Goal: Information Seeking & Learning: Learn about a topic

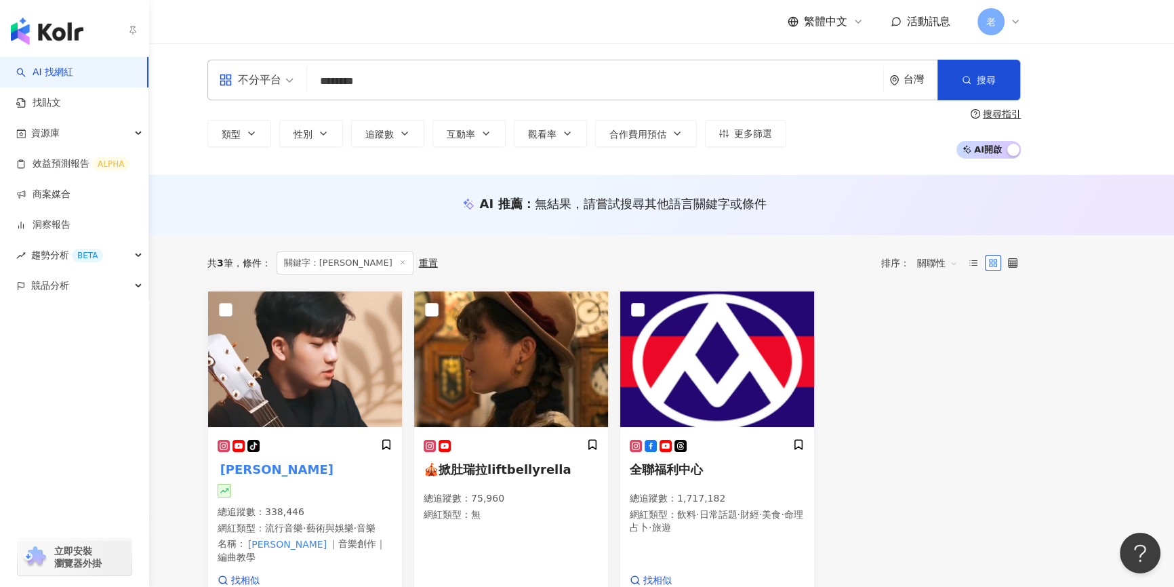
click at [52, 78] on link "AI 找網紅" at bounding box center [44, 73] width 57 height 14
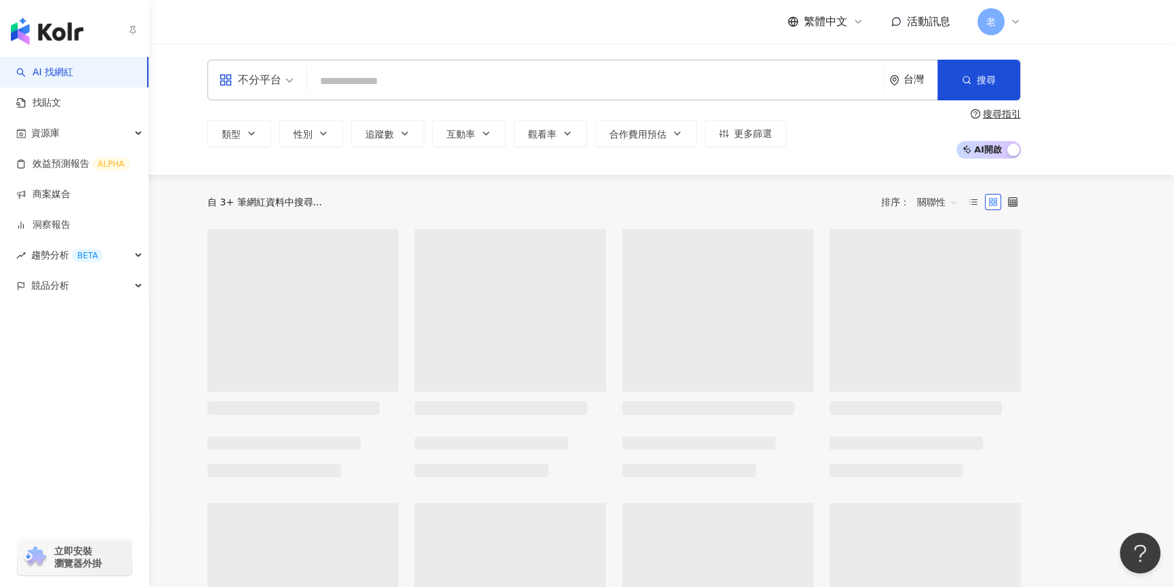
click at [56, 44] on img "button" at bounding box center [47, 31] width 73 height 27
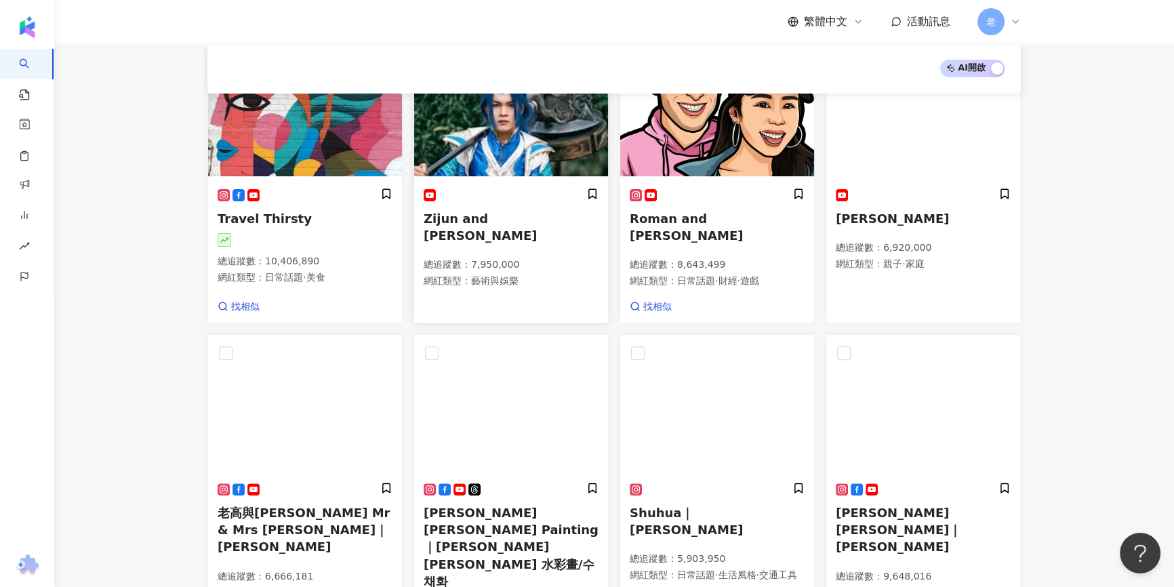
scroll to position [678, 0]
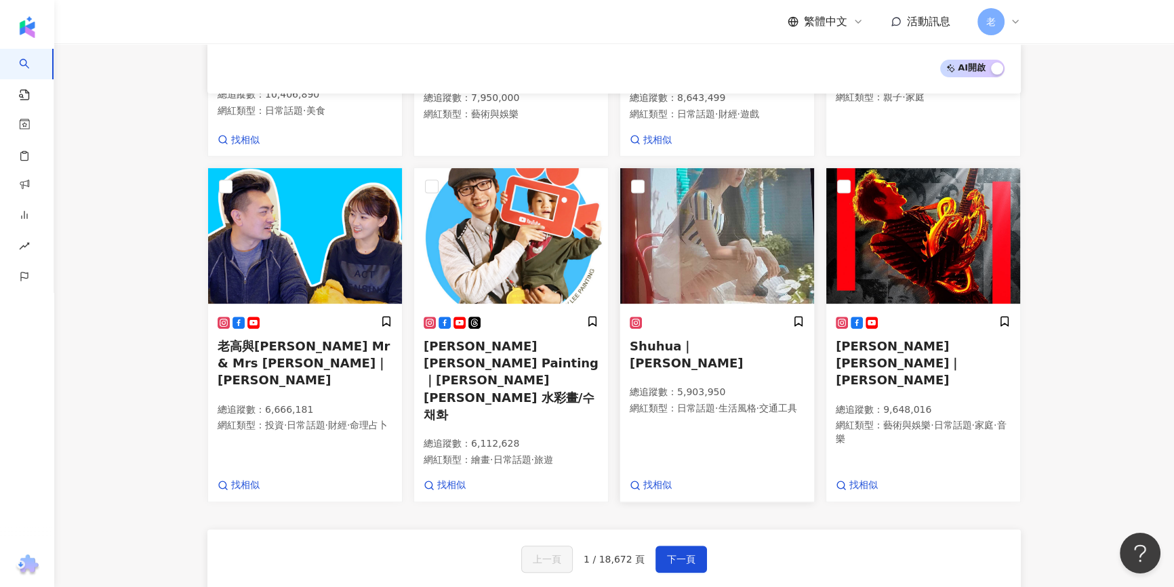
click at [706, 334] on div "Shuhua｜葉舒華 總追蹤數 ： 5,903,950 網紅類型 ： 日常話題 · 生活風格 · 交通工具" at bounding box center [717, 371] width 175 height 112
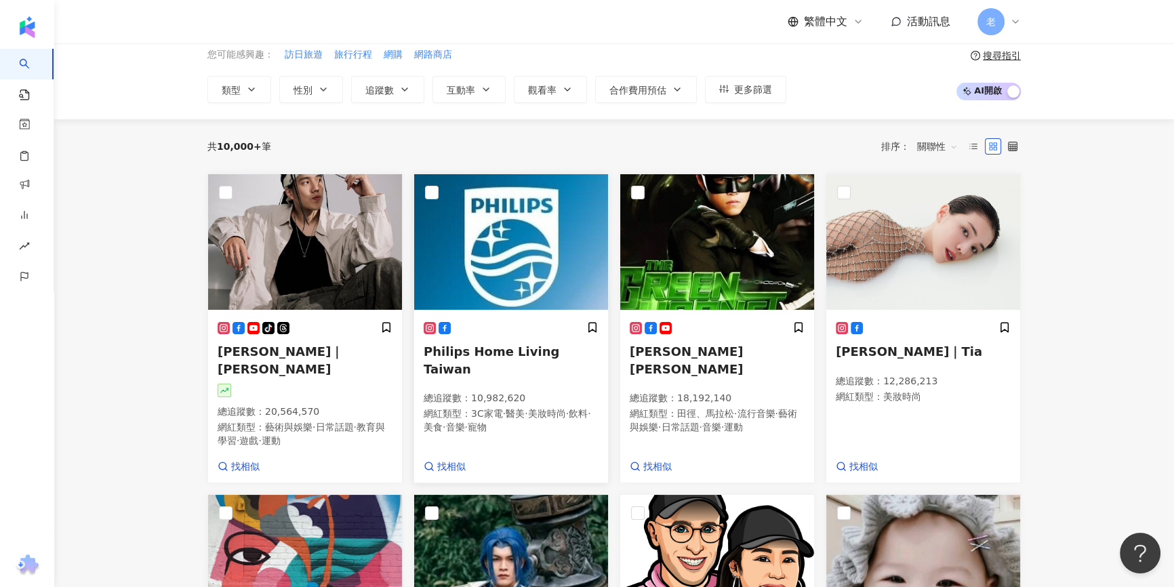
scroll to position [0, 0]
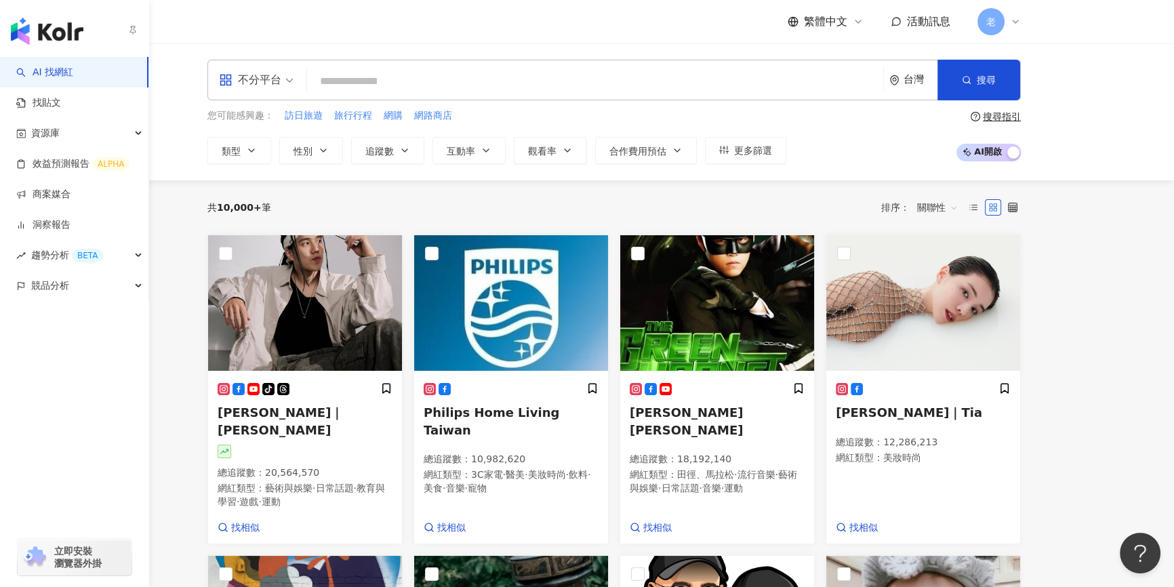
click at [73, 79] on link "AI 找網紅" at bounding box center [44, 73] width 57 height 14
click at [62, 30] on img "button" at bounding box center [47, 31] width 73 height 27
click at [73, 66] on link "AI 找網紅" at bounding box center [44, 73] width 57 height 14
click at [61, 98] on link "找貼文" at bounding box center [38, 103] width 45 height 14
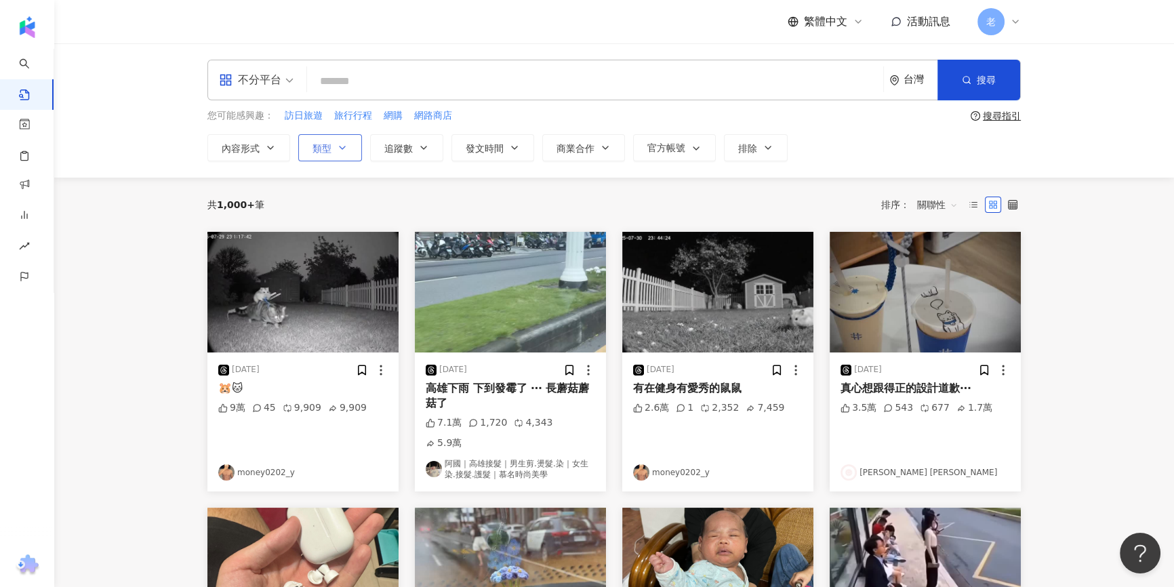
click at [334, 142] on button "類型" at bounding box center [330, 147] width 64 height 27
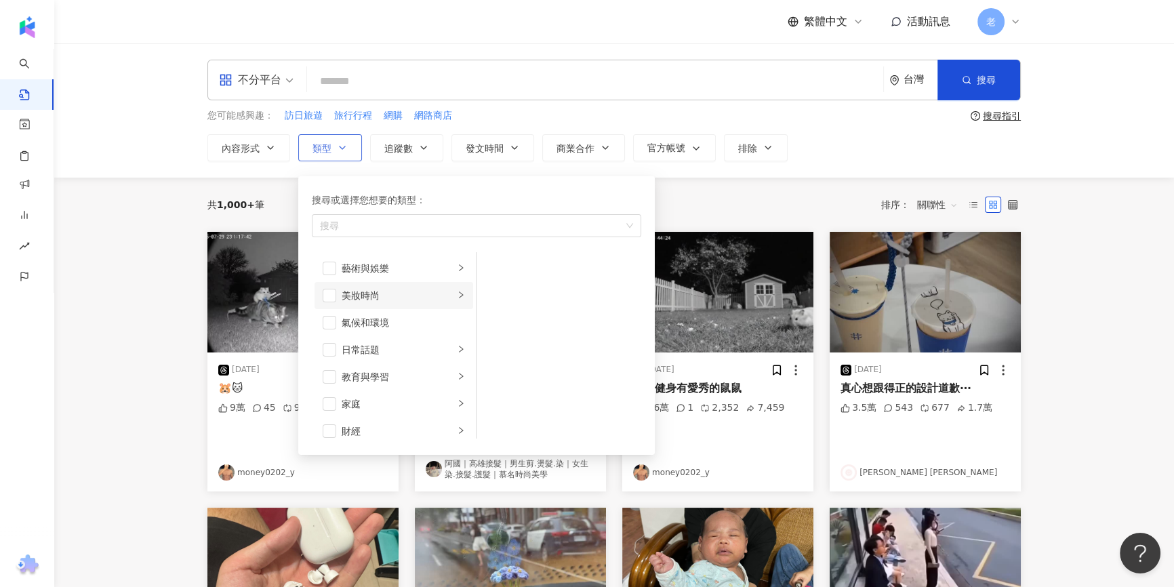
click at [393, 291] on div "美妝時尚" at bounding box center [398, 295] width 113 height 15
click at [513, 291] on div "美髮" at bounding box center [568, 295] width 124 height 15
click at [505, 268] on li "保養" at bounding box center [558, 268] width 159 height 27
click at [509, 348] on div "彩妝" at bounding box center [568, 349] width 124 height 15
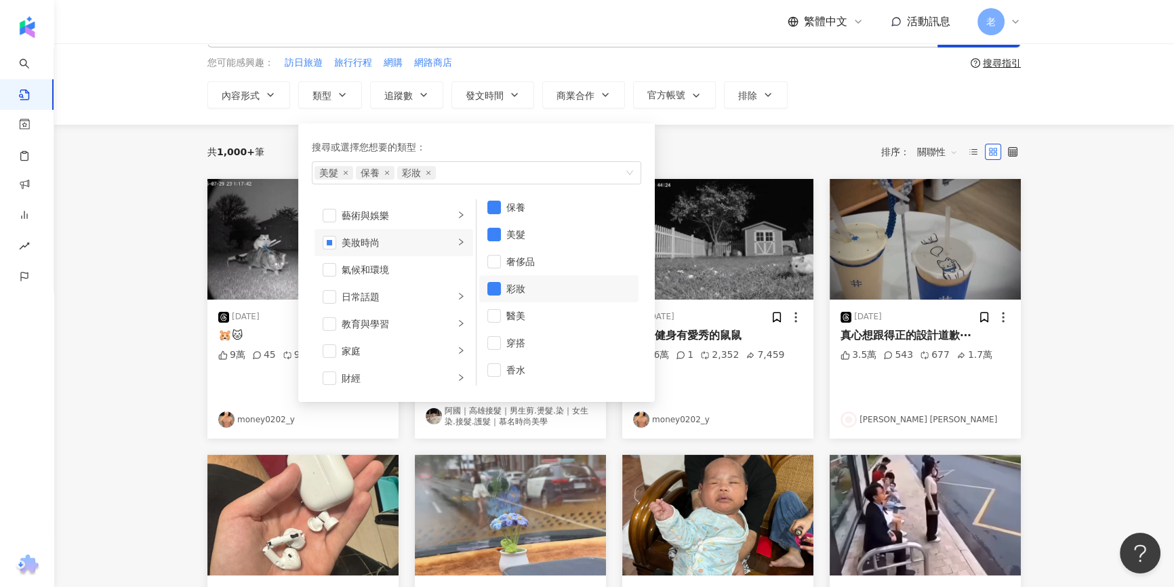
scroll to position [123, 0]
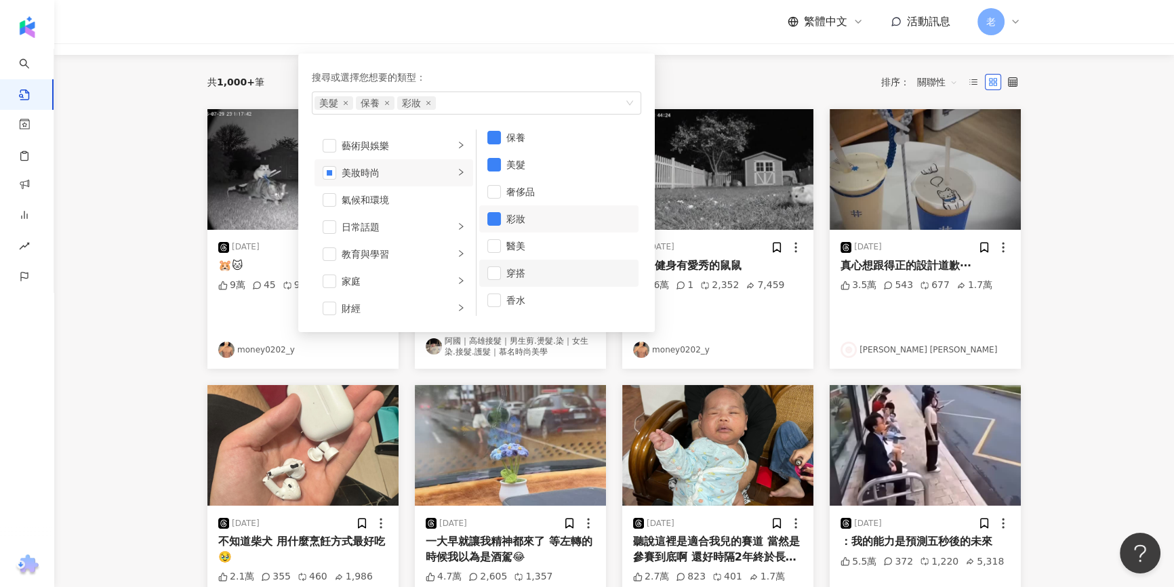
click at [507, 266] on div "穿搭" at bounding box center [568, 273] width 124 height 15
click at [510, 304] on div "香水" at bounding box center [568, 300] width 124 height 15
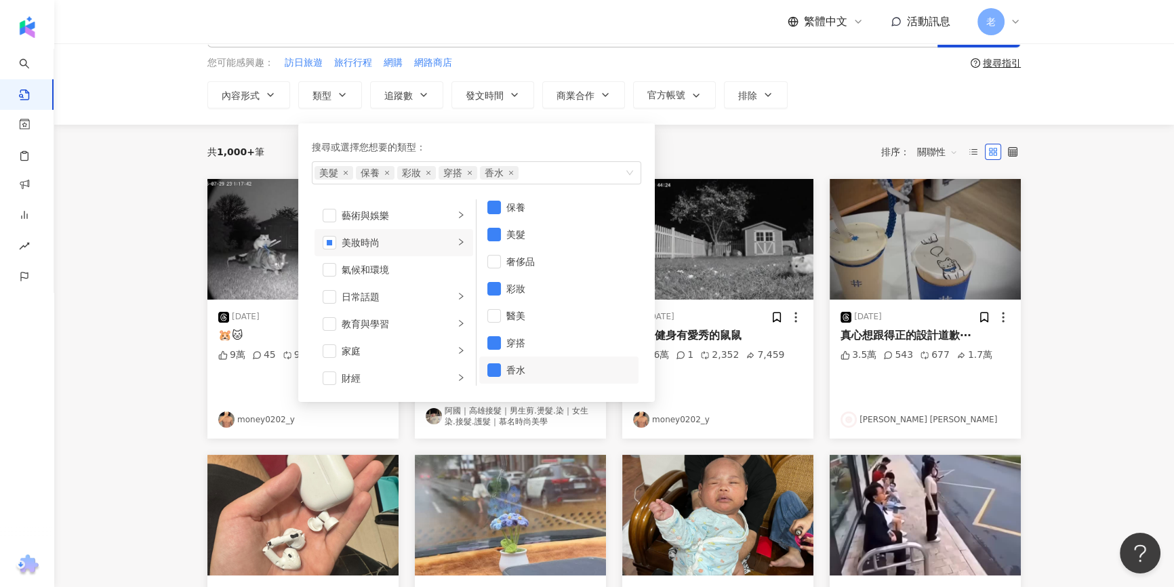
scroll to position [0, 0]
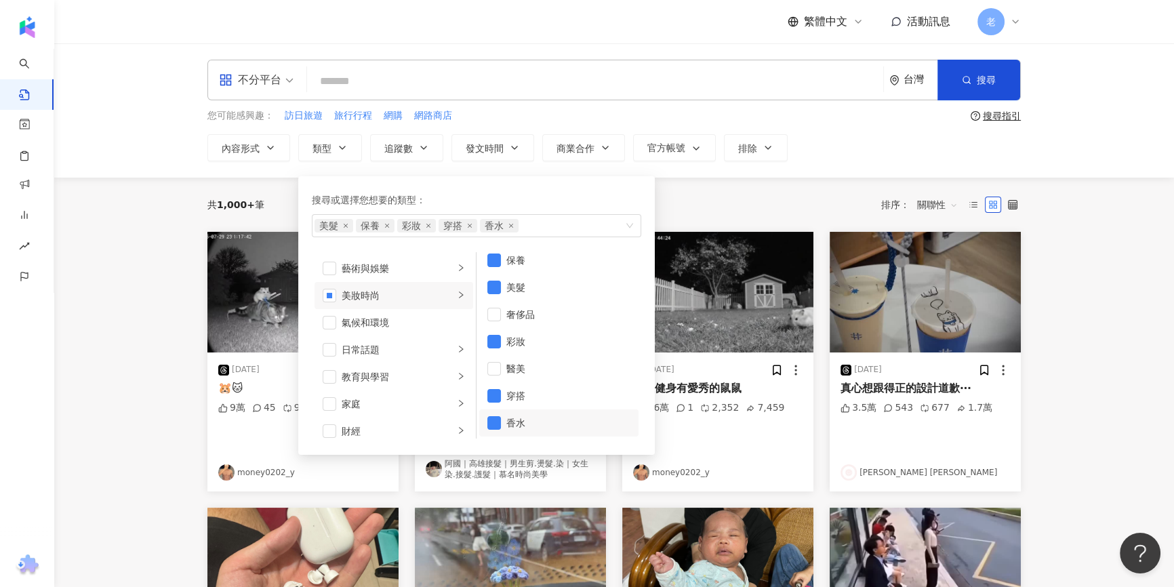
click at [695, 190] on div "共 1,000+ 筆 排序： 關聯性" at bounding box center [613, 205] width 813 height 54
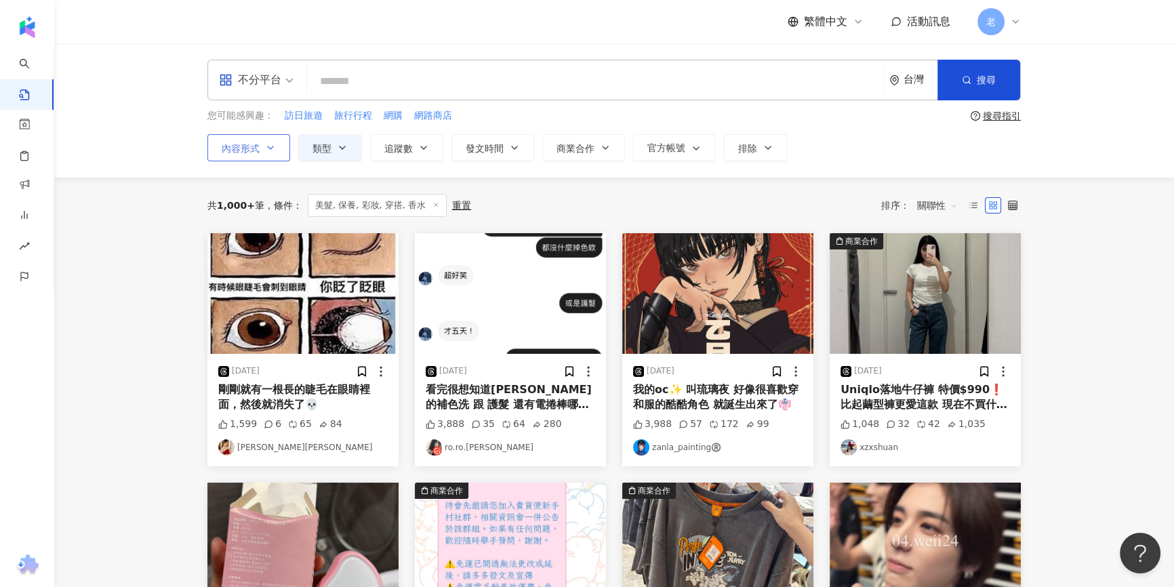
click at [268, 153] on button "內容形式" at bounding box center [248, 147] width 83 height 27
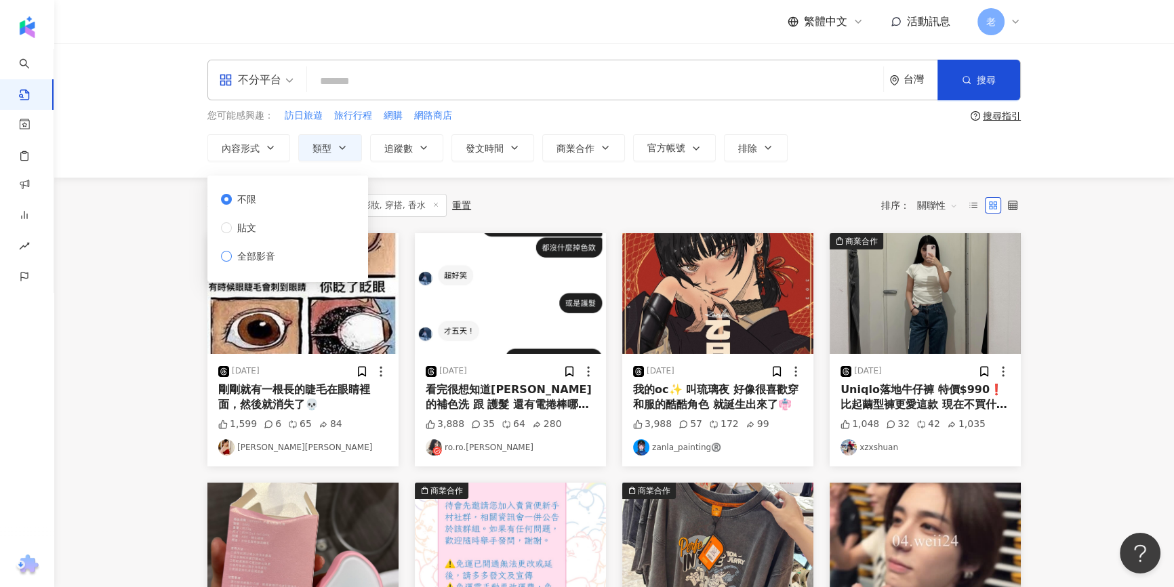
click at [256, 258] on span "全部影音" at bounding box center [256, 256] width 49 height 15
click at [148, 295] on main "不分平台 台灣 搜尋 您可能感興趣： 訪日旅遊 旅行行程 網購 網路商店 搜尋指引 內容形式 類型 追蹤數 發文時間 商業合作 官方帳號 排除 不限 貼文 全…" at bounding box center [614, 585] width 1120 height 1084
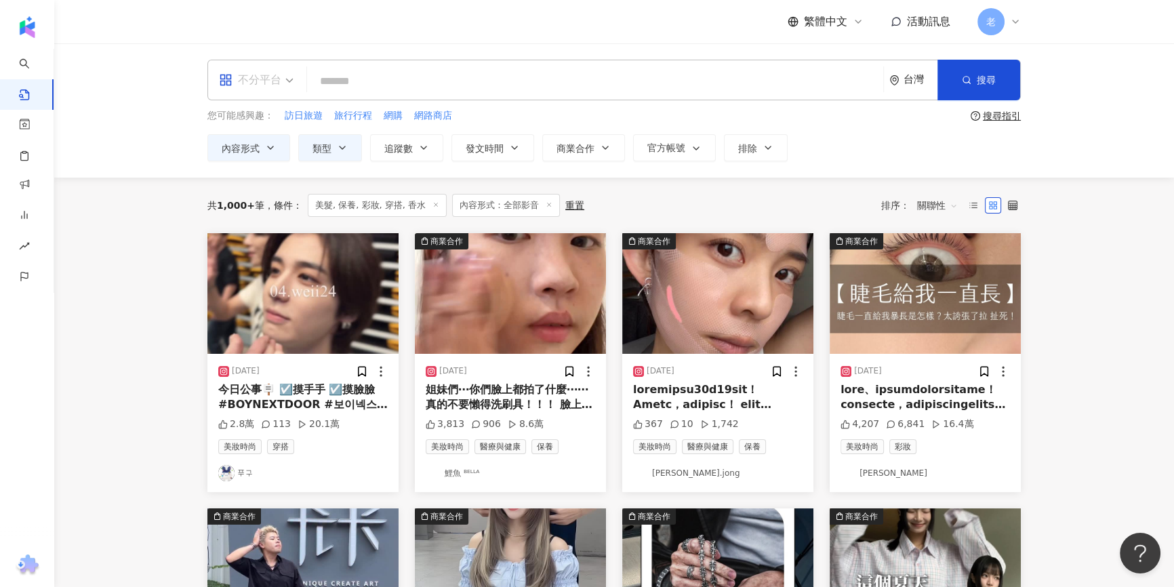
click at [268, 74] on div "不分平台" at bounding box center [250, 80] width 62 height 22
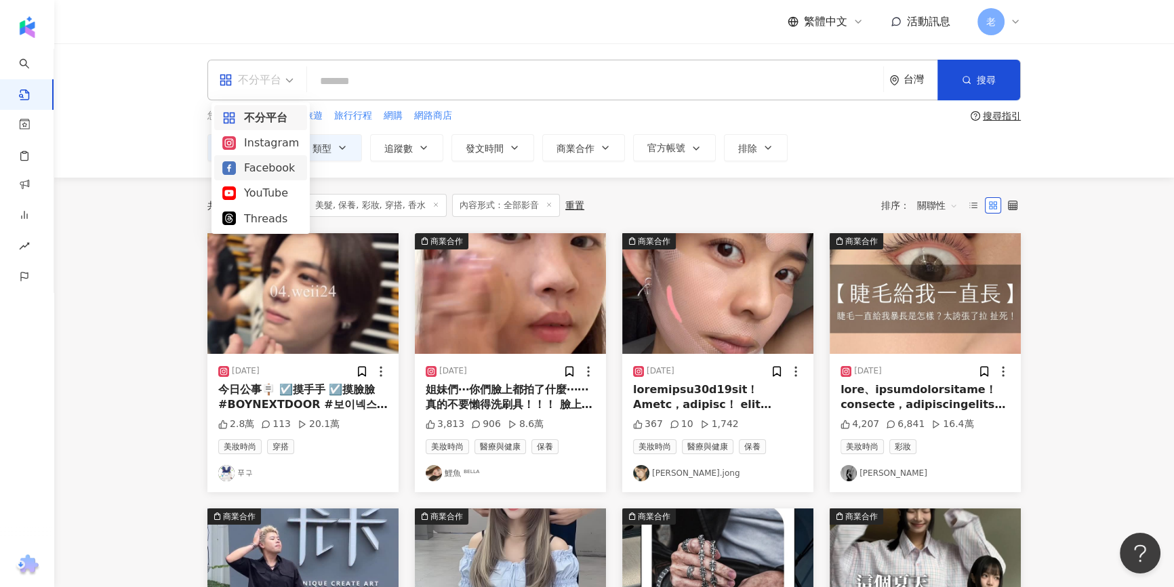
click at [273, 172] on div "Facebook" at bounding box center [260, 167] width 77 height 17
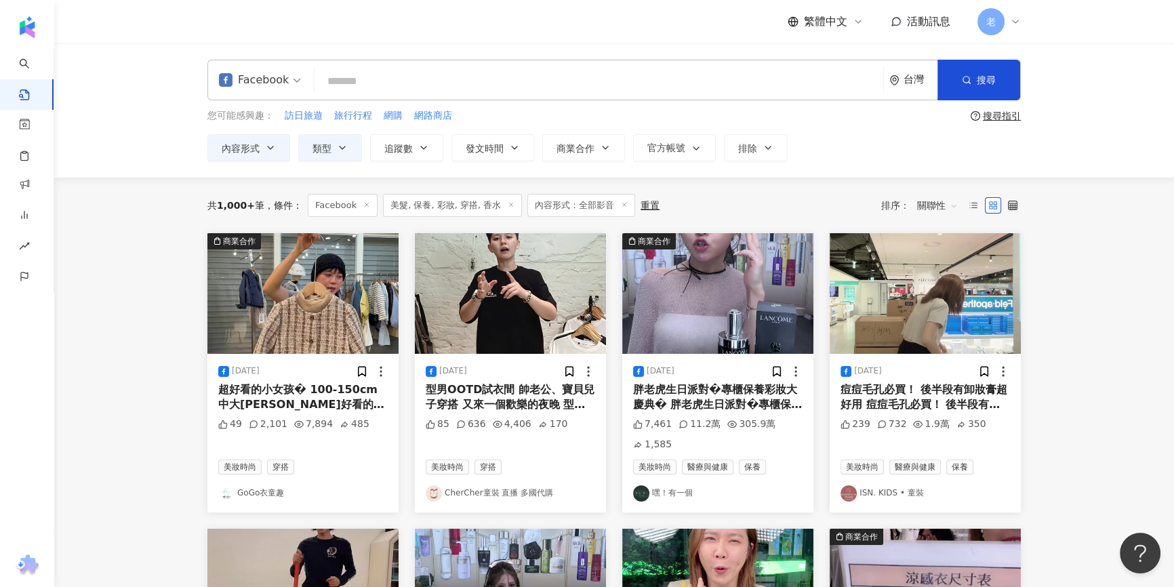
click at [702, 403] on div "胖老虎生日派對�專櫃保養彩妝大慶典� 胖老虎生日派對�專櫃保養彩妝大慶典�" at bounding box center [717, 397] width 169 height 31
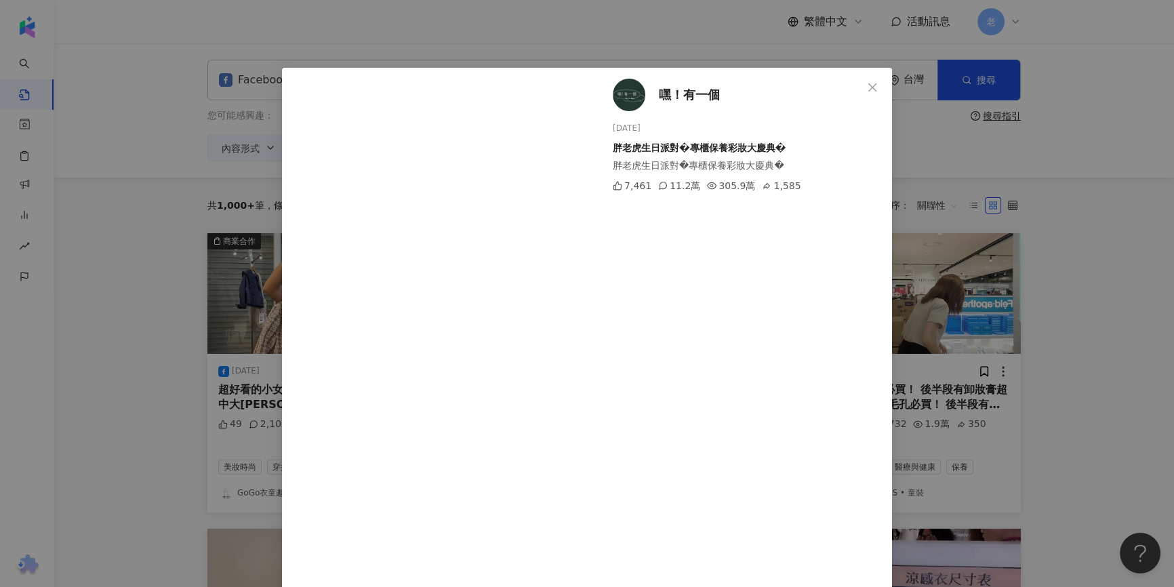
click at [1037, 199] on div "嘿！有一個 2025/7/26 胖老虎生日派對�專櫃保養彩妝大慶典� 胖老虎生日派對�專櫃保養彩妝大慶典� 7,461 11.2萬 305.9萬 1,585 …" at bounding box center [587, 293] width 1174 height 587
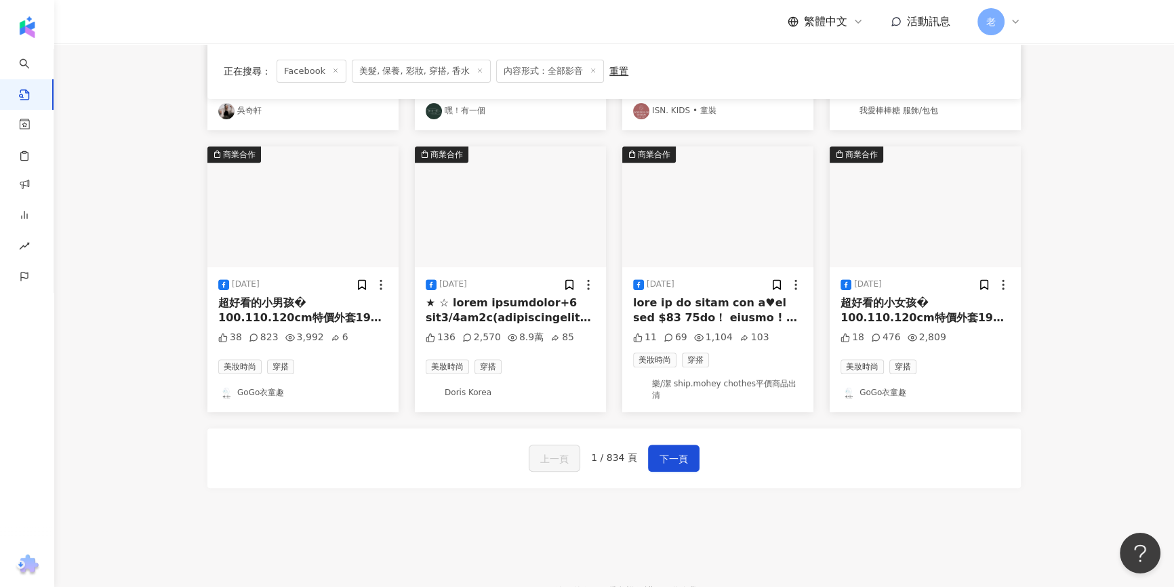
scroll to position [570, 0]
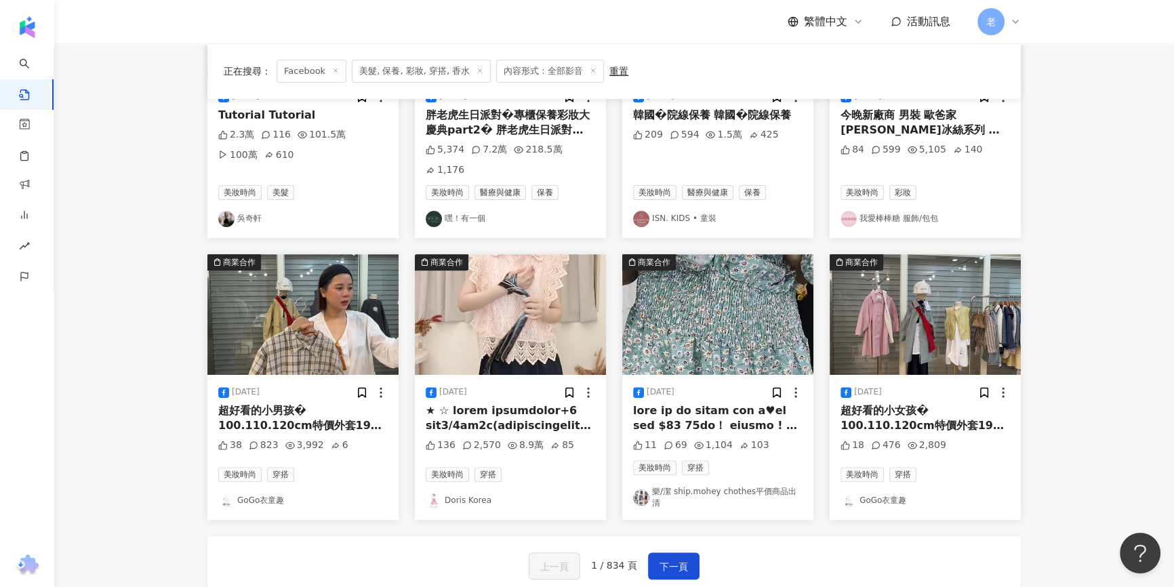
click at [278, 401] on div "2025/8/4 超好看的小男孩� 100.110.120cm特價外套199跟上 120-170cm 超好看的小男孩� 100.110.120cm特價外套19…" at bounding box center [302, 447] width 191 height 145
click at [286, 414] on div "超好看的小男孩� 100.110.120cm特價外套199跟上 120-170cm 超好看的小男孩� 100.110.120cm特價外套199跟上 120-1…" at bounding box center [302, 418] width 169 height 31
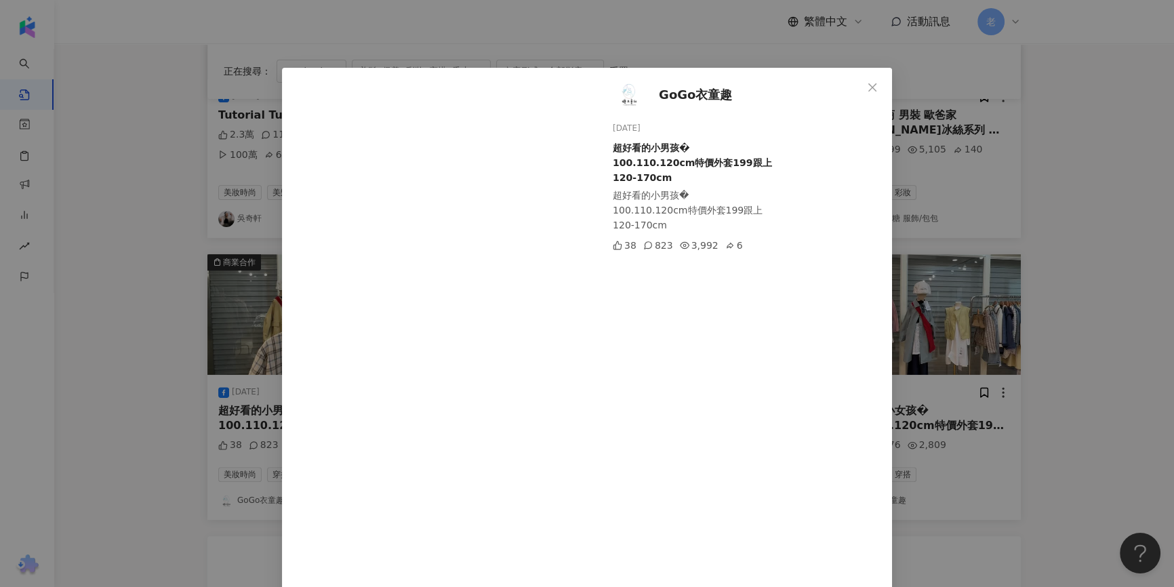
click at [683, 95] on span "GoGo衣童趣" at bounding box center [695, 94] width 73 height 19
click at [967, 202] on div "GoGo衣童趣 2025/8/4 超好看的小男孩� 100.110.120cm特價外套199跟上 120-170cm 超好看的小男孩� 100.110.120…" at bounding box center [587, 293] width 1174 height 587
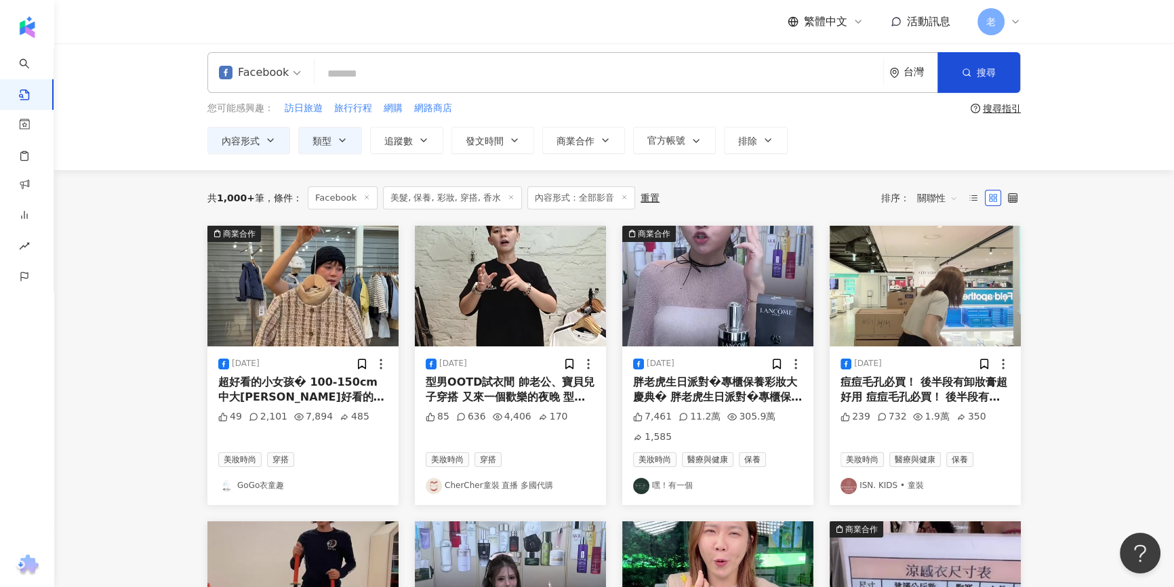
scroll to position [0, 0]
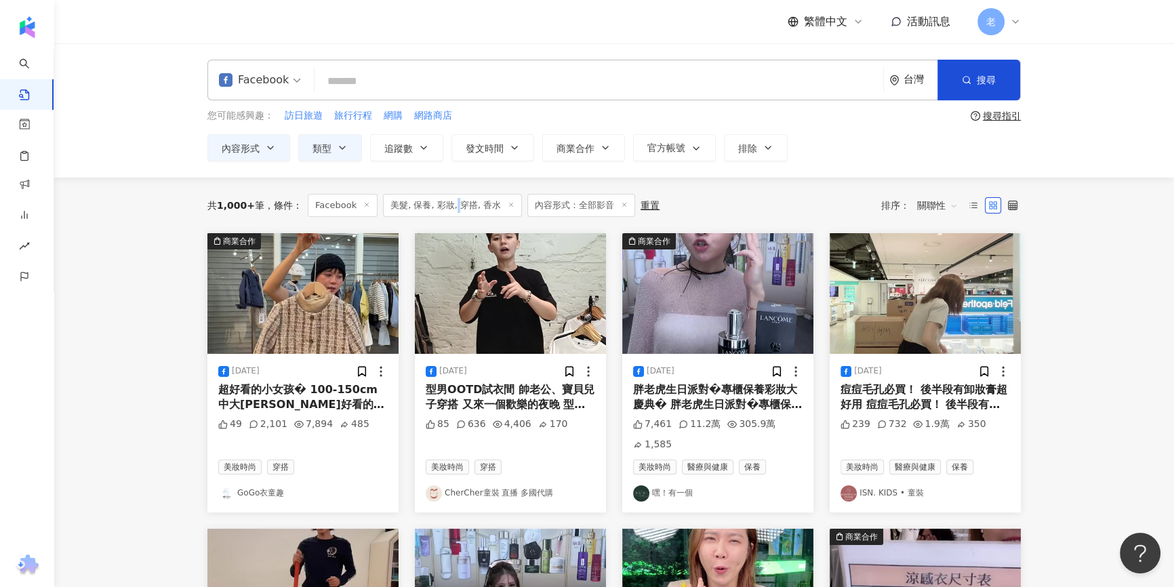
click at [451, 203] on span "美髮, 保養, 彩妝, 穿搭, 香水" at bounding box center [452, 205] width 139 height 23
click at [342, 148] on icon "button" at bounding box center [342, 147] width 11 height 11
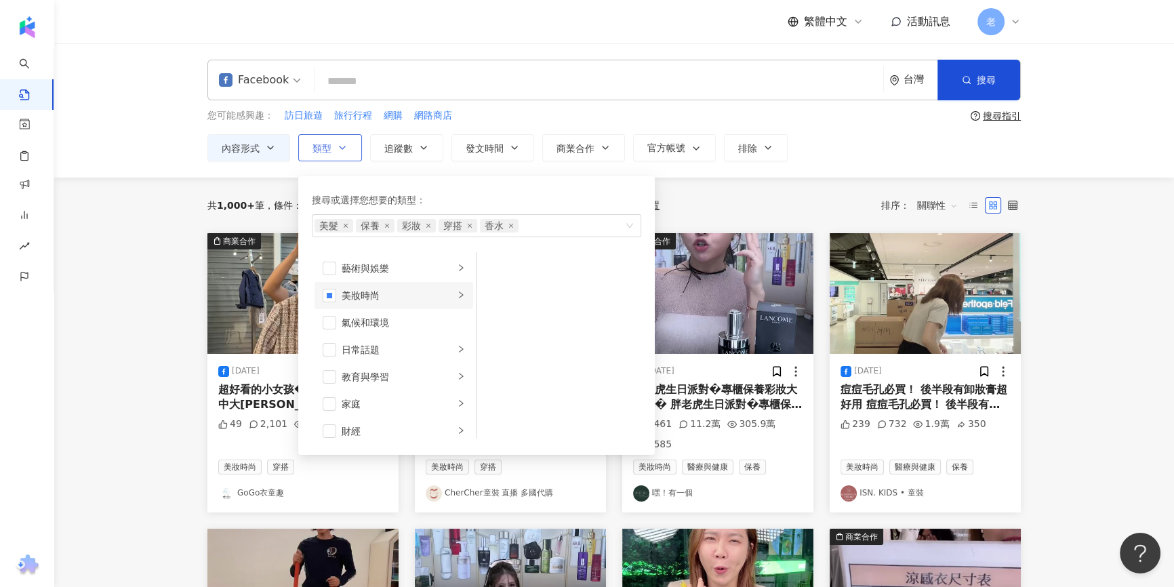
click at [376, 293] on div "美妝時尚" at bounding box center [398, 295] width 113 height 15
click at [498, 408] on span "button" at bounding box center [494, 404] width 14 height 14
click at [782, 163] on div "Facebook 台灣 搜尋 您可能感興趣： 訪日旅遊 旅行行程 網購 網路商店 搜尋指引 內容形式 類型 搜尋或選擇您想要的類型： 美髮 保養 彩妝 香水 …" at bounding box center [614, 110] width 1120 height 134
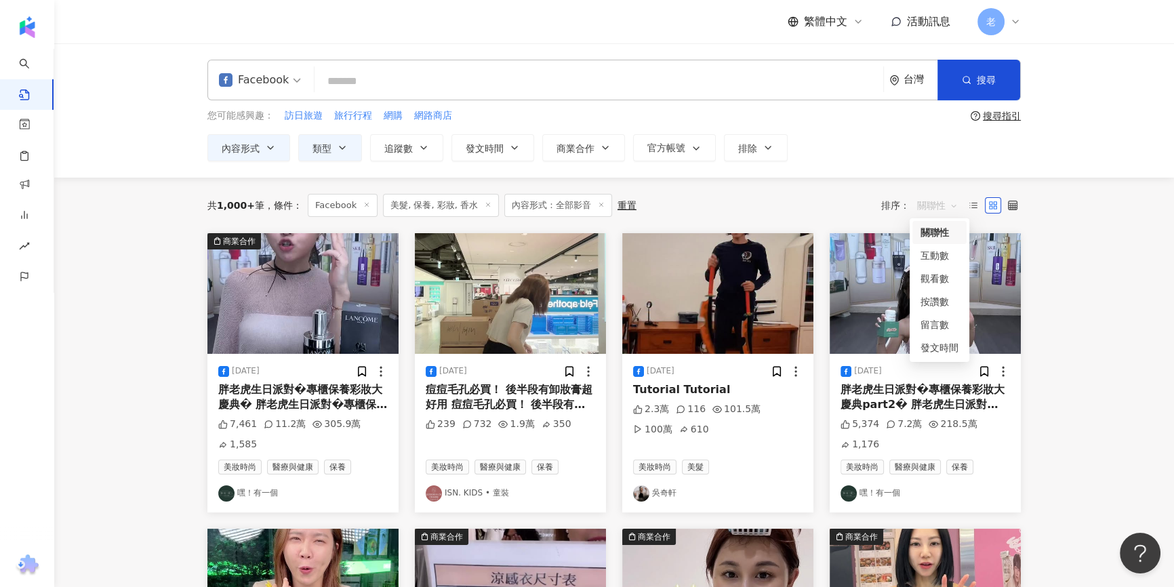
click at [937, 203] on span "關聯性" at bounding box center [937, 206] width 41 height 22
click at [924, 256] on div "互動數" at bounding box center [940, 255] width 38 height 15
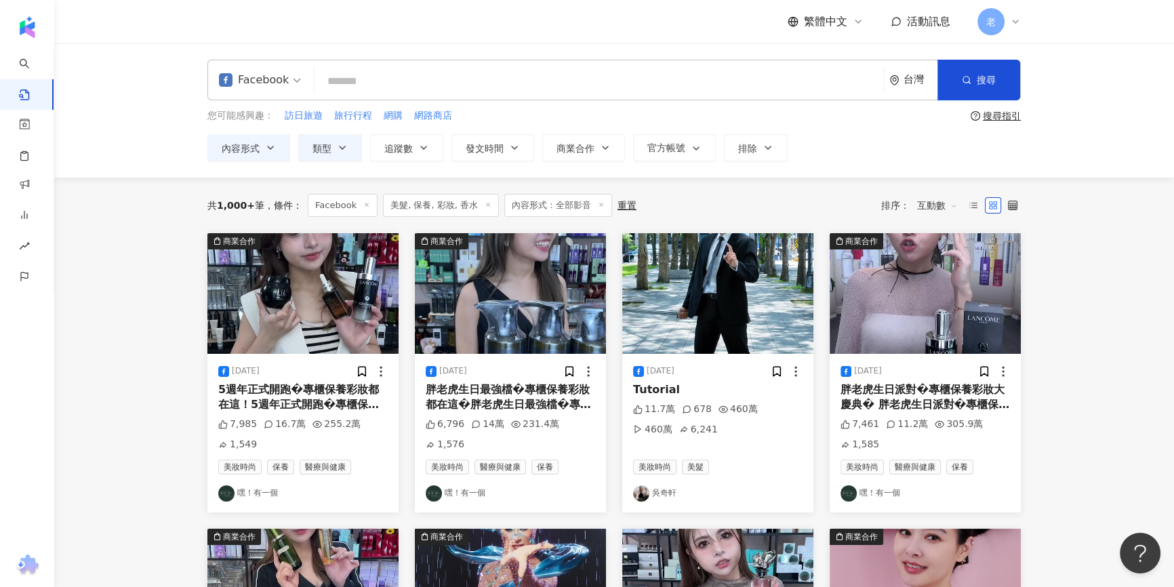
click at [139, 142] on div "Facebook 台灣 搜尋 您可能感興趣： 訪日旅遊 旅行行程 網購 網路商店 搜尋指引 內容形式 類型 追蹤數 發文時間 商業合作 官方帳號 排除 不限 …" at bounding box center [614, 110] width 1120 height 134
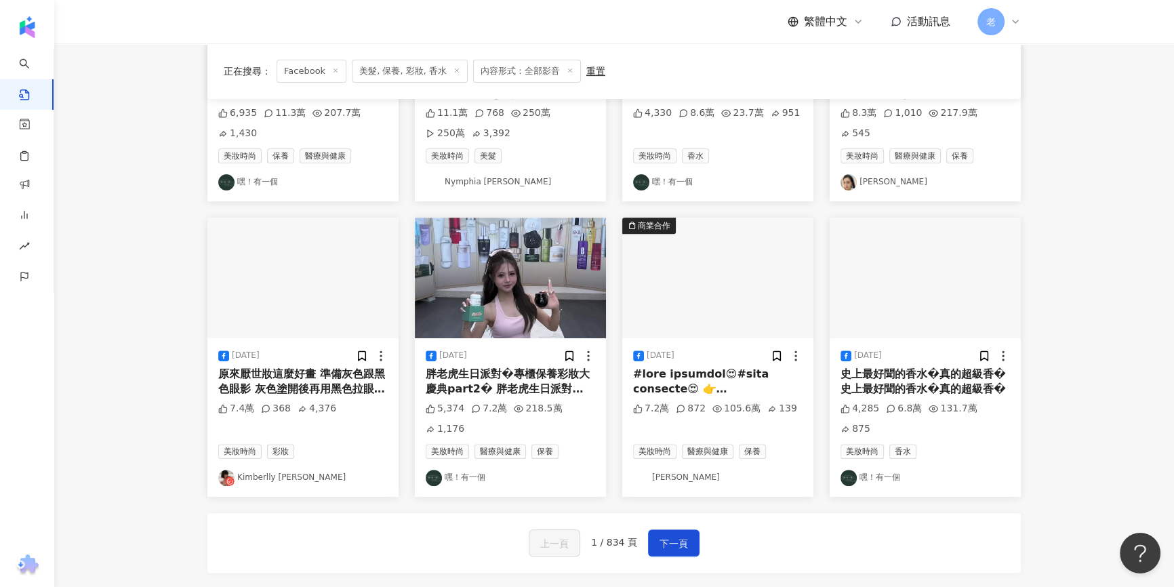
scroll to position [616, 0]
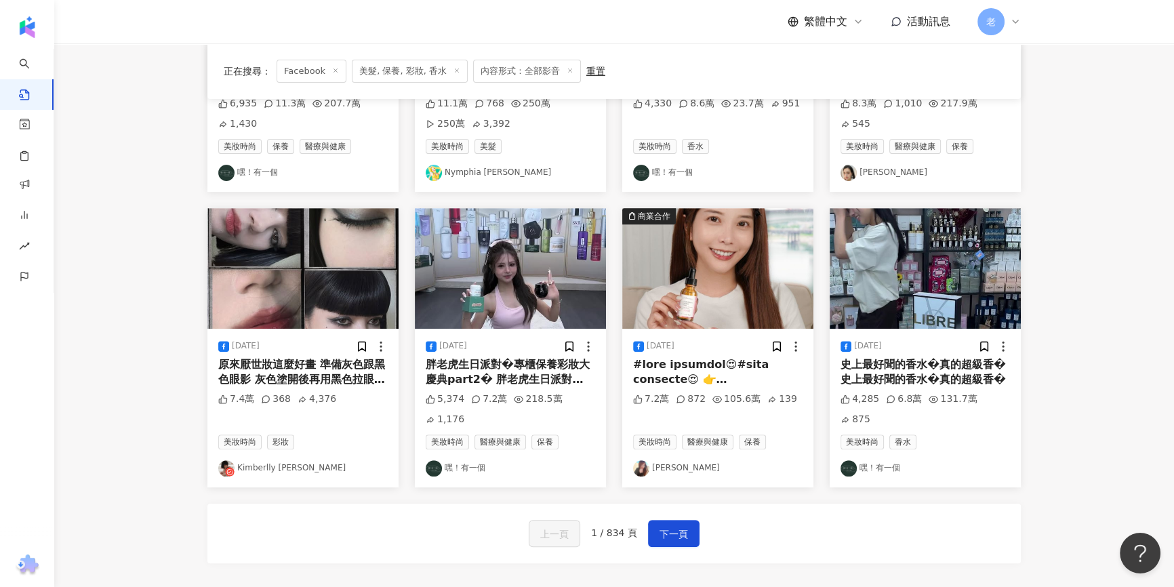
click at [331, 366] on div "原來厭世妝這麼好畫 準備灰色跟黑色眼影 灰色塗開後再用黑色拉眼線出來 下眼線跟內眼線我是用 @kaibeauty_official 眼線膠筆 哭了也不會暈哦🤣…" at bounding box center [302, 372] width 169 height 31
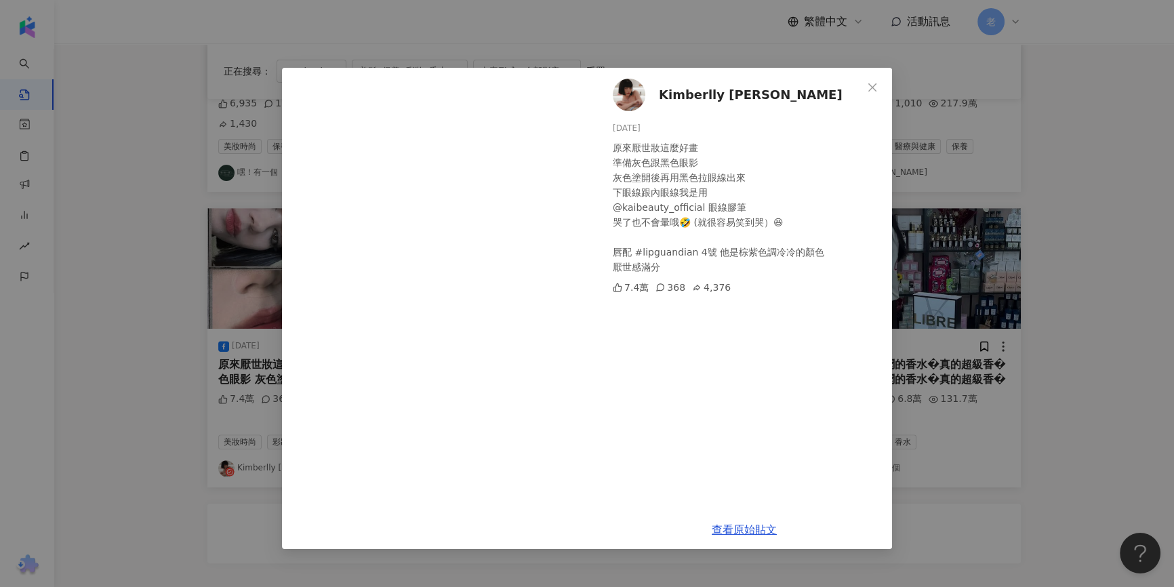
click at [728, 91] on span "Kimberlly [PERSON_NAME]" at bounding box center [751, 94] width 184 height 19
click at [185, 498] on div "Kimberlly 陳怡伶 2025/1/11 原來厭世妝這麼好畫 準備灰色跟黑色眼影 灰色塗開後再用黑色拉眼線出來 下眼線跟內眼線我是用 @kaibeaut…" at bounding box center [587, 293] width 1174 height 587
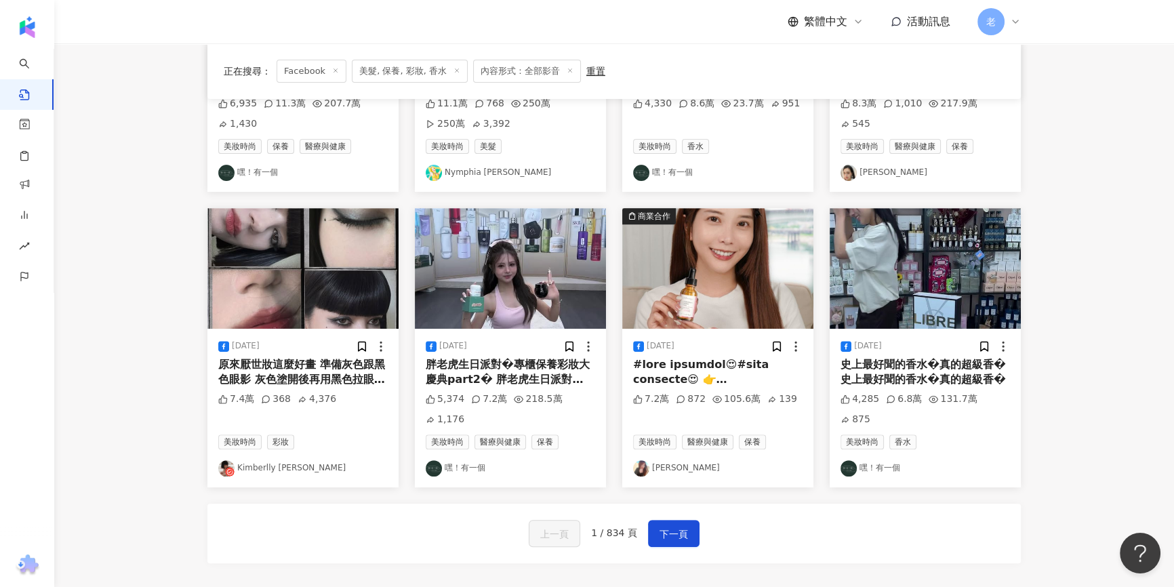
click at [673, 344] on div "2023/10/20" at bounding box center [661, 346] width 28 height 12
click at [665, 533] on span "下一頁" at bounding box center [674, 534] width 28 height 16
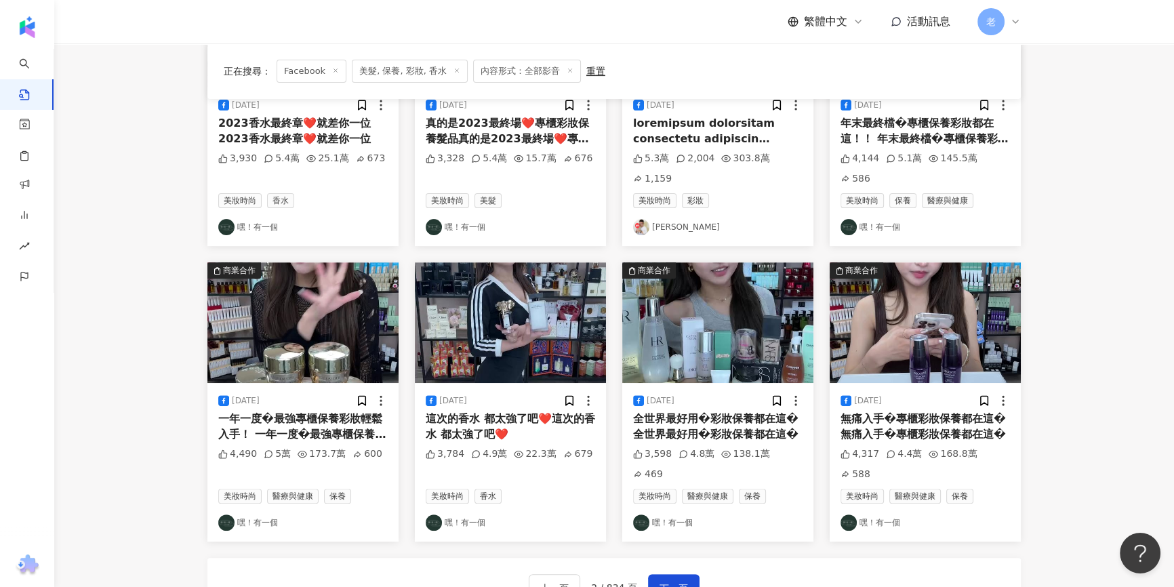
scroll to position [576, 0]
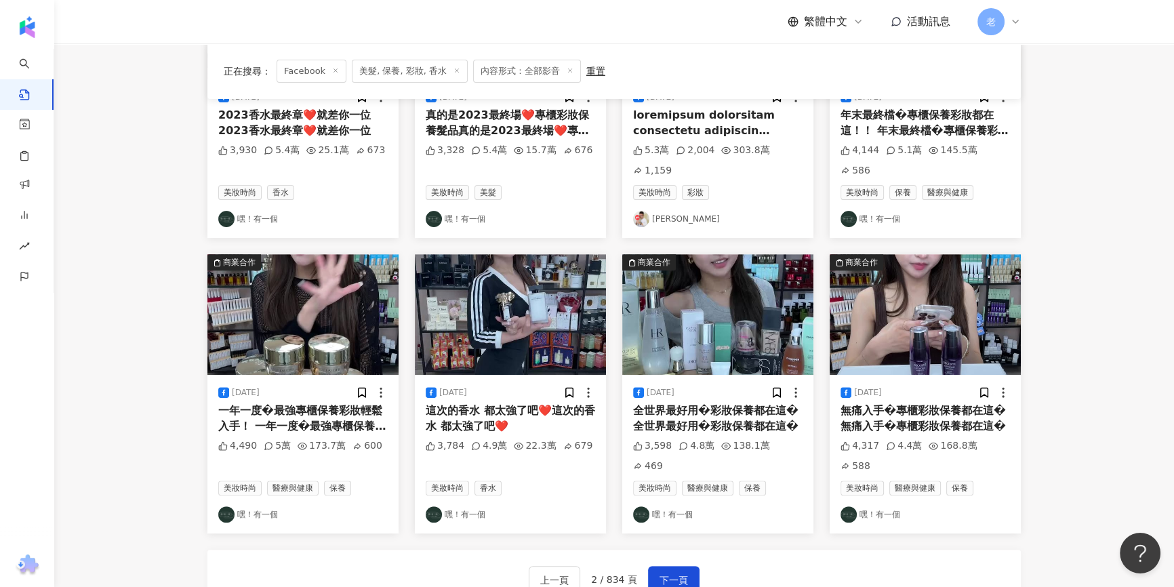
click at [169, 119] on main "Facebook 台灣 搜尋 您可能感興趣： 訪日旅遊 旅行行程 網購 網路商店 搜尋指引 內容形式 類型 追蹤數 發文時間 商業合作 官方帳號 排除 不限 …" at bounding box center [614, 55] width 1120 height 1176
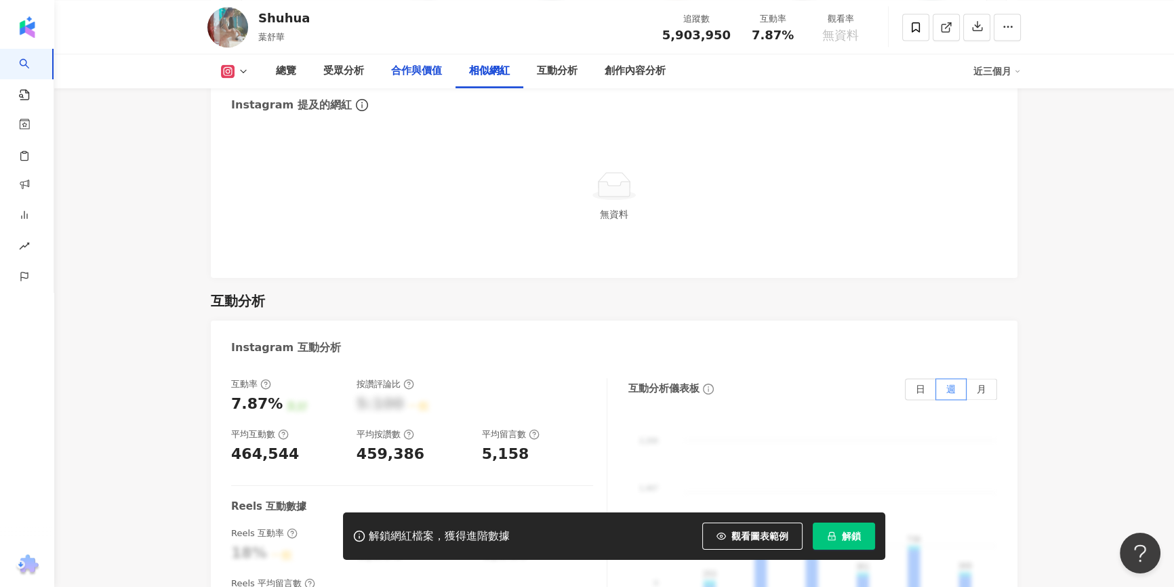
scroll to position [2218, 0]
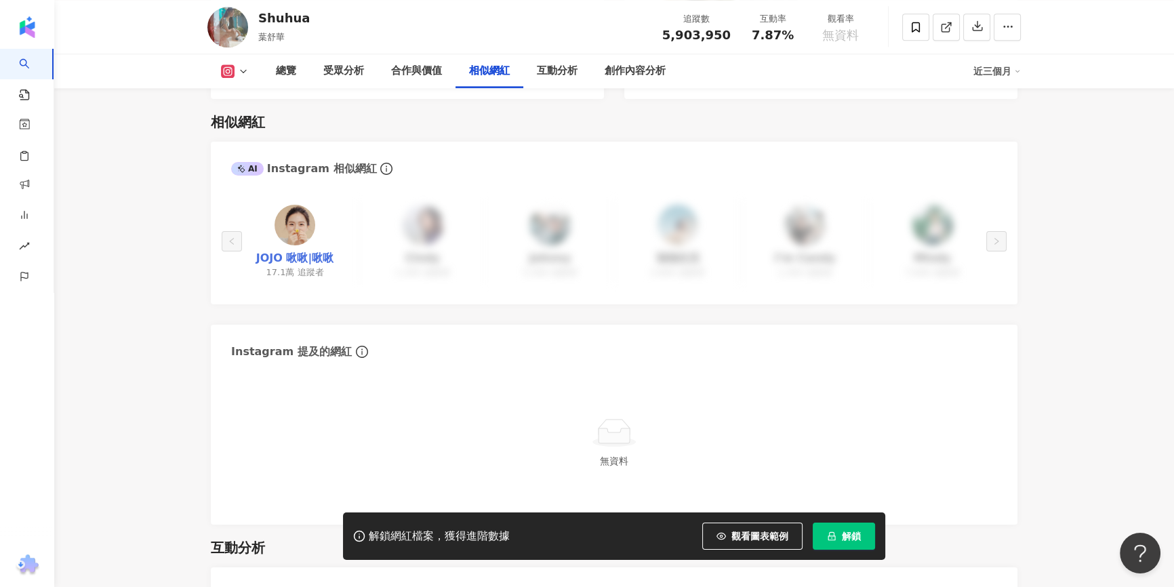
click at [287, 251] on link "JOJO 啾啾|啾啾" at bounding box center [295, 258] width 78 height 15
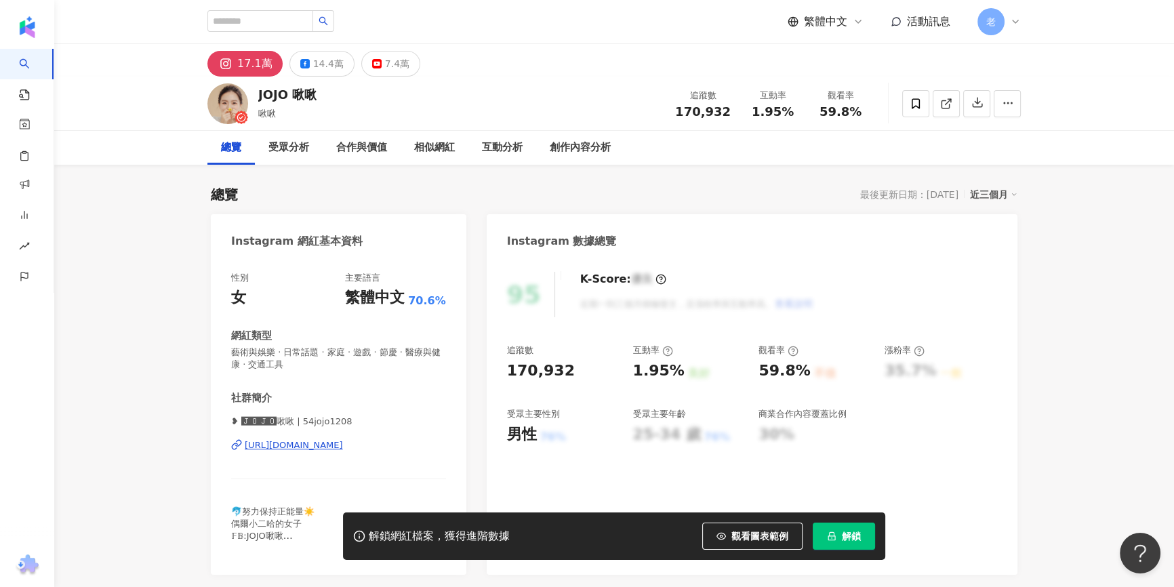
click at [318, 68] on div "14.4萬" at bounding box center [328, 63] width 31 height 19
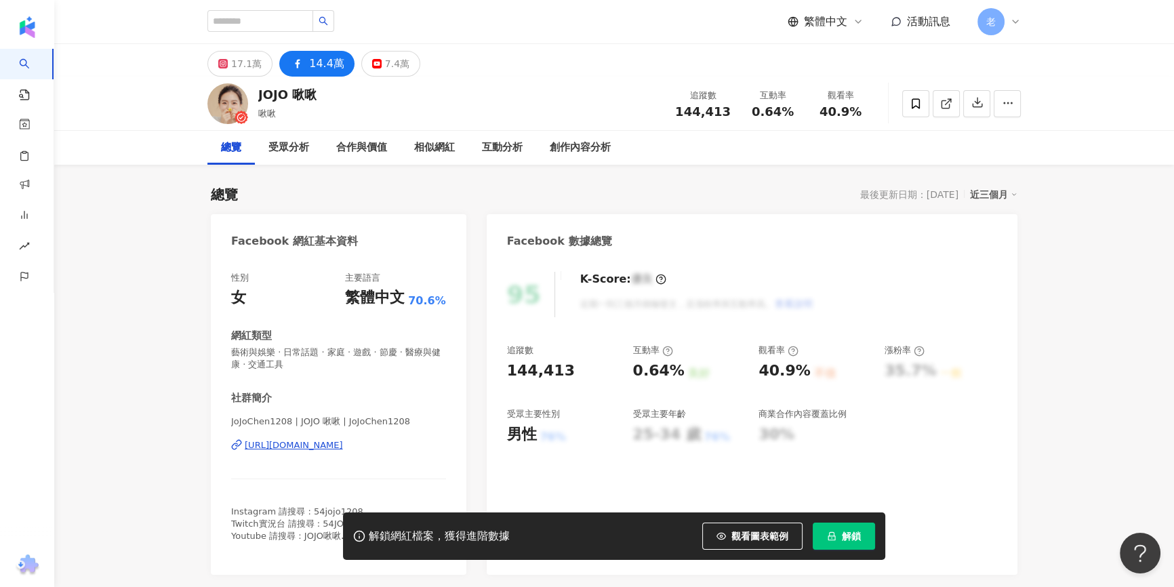
click at [329, 441] on div "https://www.facebook.com/214036419104348" at bounding box center [294, 445] width 98 height 12
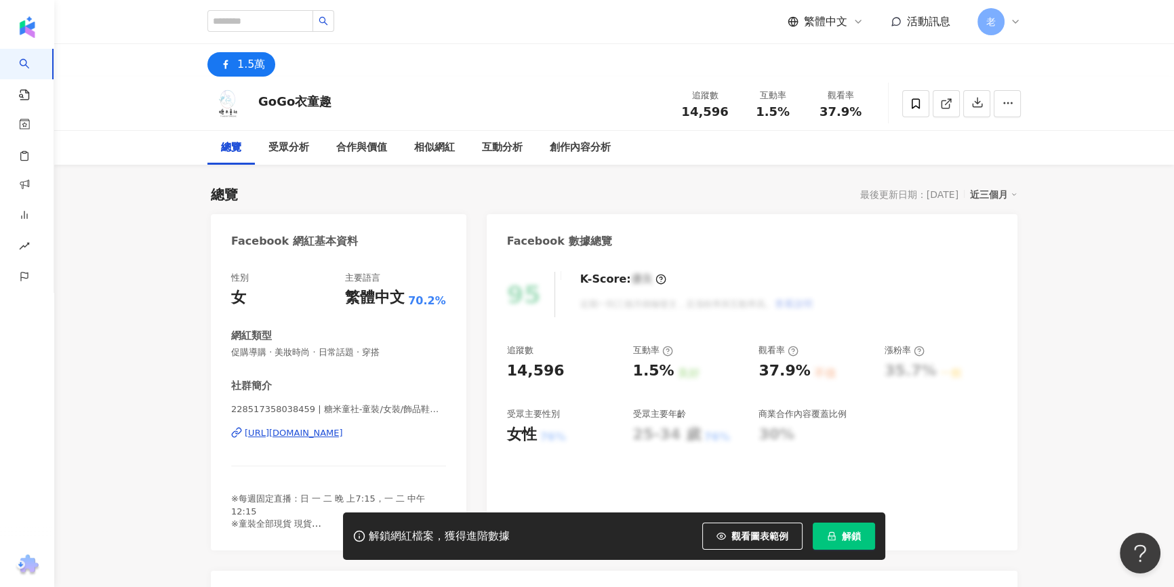
click at [311, 437] on div "https://www.facebook.com/228517358038459" at bounding box center [294, 433] width 98 height 12
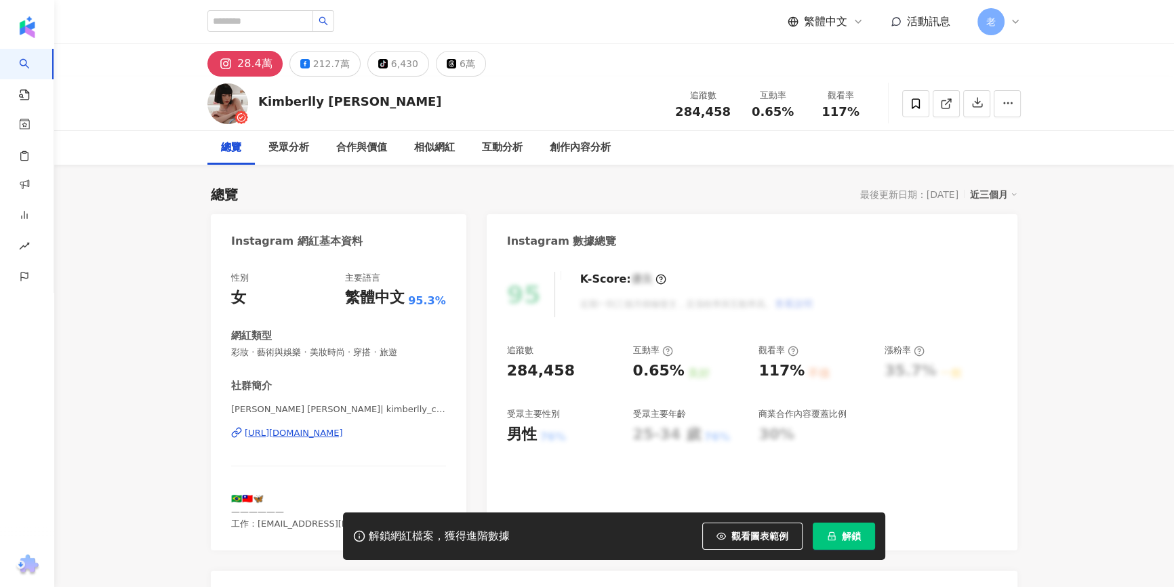
drag, startPoint x: 281, startPoint y: 52, endPoint x: 317, endPoint y: 102, distance: 62.3
click at [317, 102] on div "Kimberlly [PERSON_NAME]" at bounding box center [350, 101] width 184 height 17
click at [321, 97] on div "[PERSON_NAME] [PERSON_NAME] 追蹤數 284,458 互動率 0.65% 觀看率 117%" at bounding box center [614, 104] width 868 height 54
click at [304, 60] on icon at bounding box center [304, 63] width 9 height 9
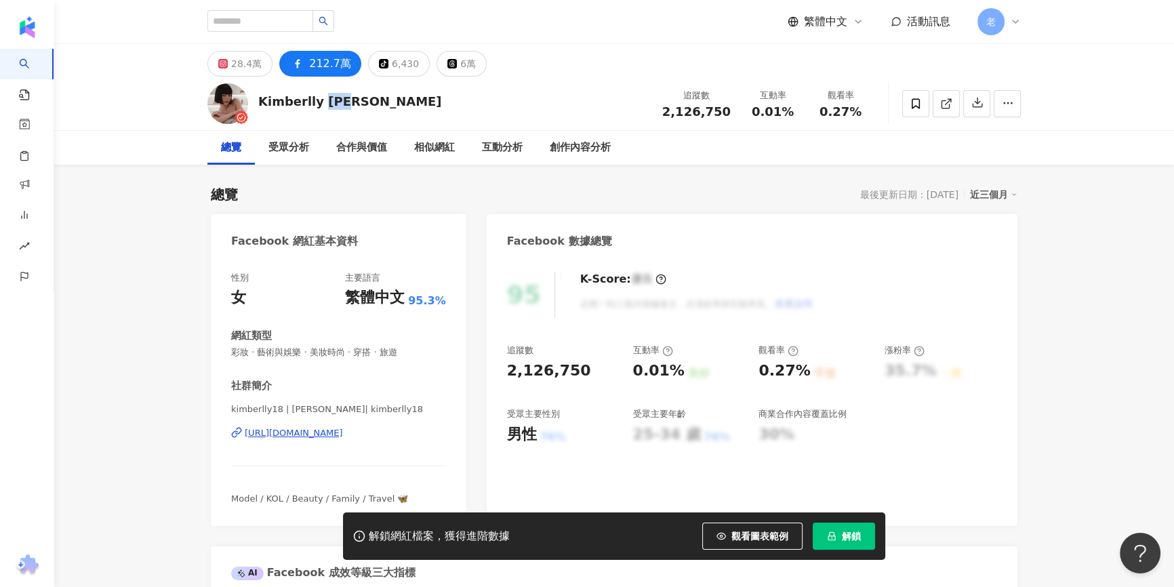
click at [343, 431] on div "[URL][DOMAIN_NAME]" at bounding box center [294, 433] width 98 height 12
